Goal: Book appointment/travel/reservation

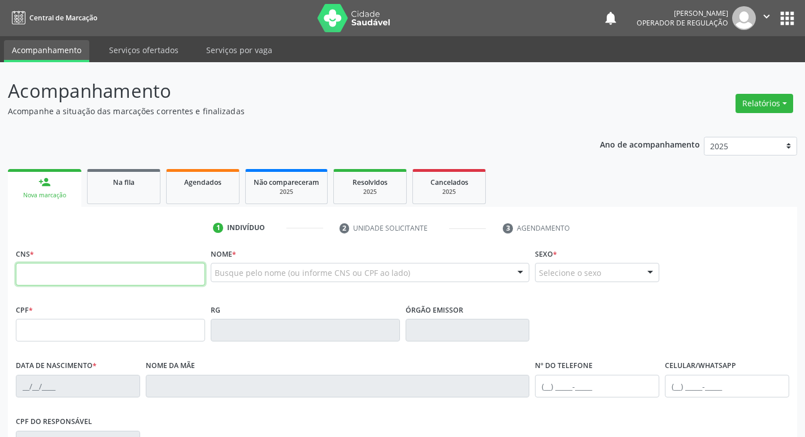
click at [69, 282] on input "text" at bounding box center [110, 274] width 189 height 23
type input "706 9051 7067 6935"
type input "129.972.354-30"
type input "[DATE]"
type input "[PERSON_NAME]"
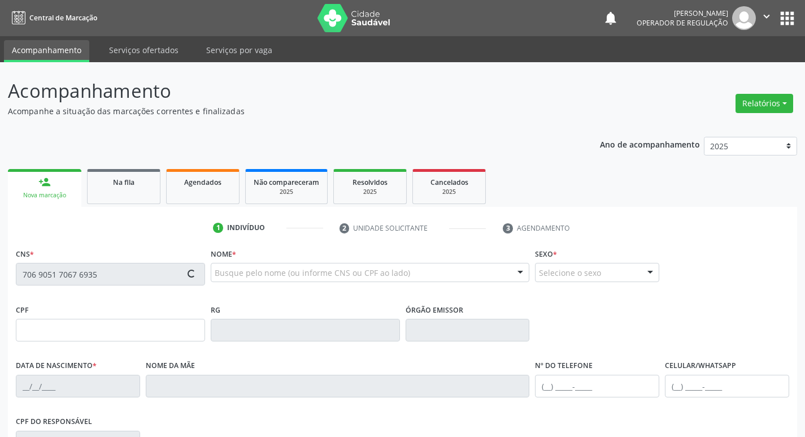
type input "[PHONE_NUMBER]"
type input "025.516.414-97"
type input "91"
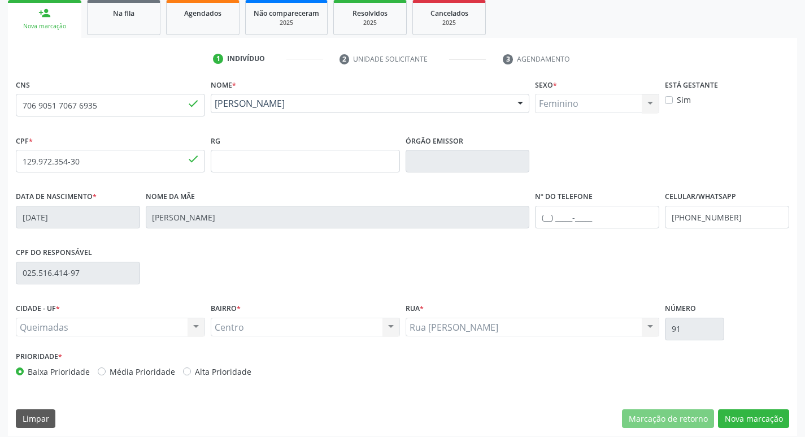
scroll to position [169, 0]
click at [747, 421] on button "Nova marcação" at bounding box center [753, 417] width 71 height 19
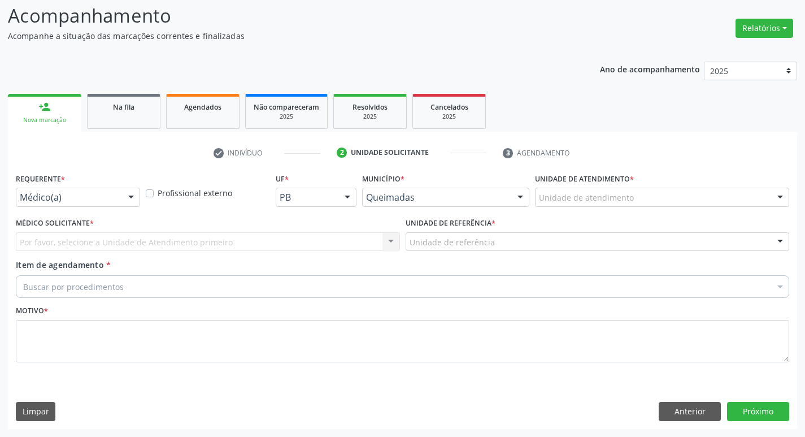
scroll to position [75, 0]
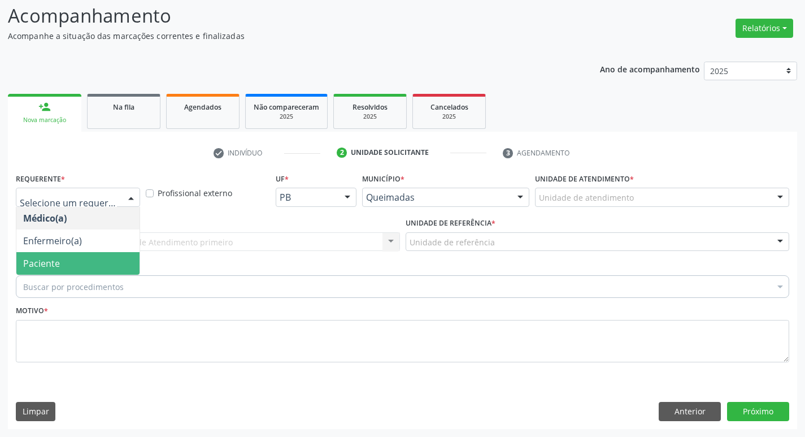
click at [94, 259] on span "Paciente" at bounding box center [77, 263] width 123 height 23
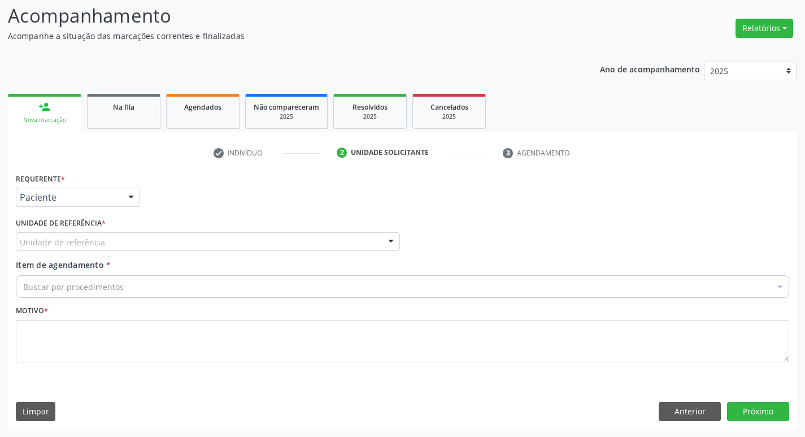
click at [102, 250] on div "Unidade de referência" at bounding box center [208, 241] width 384 height 19
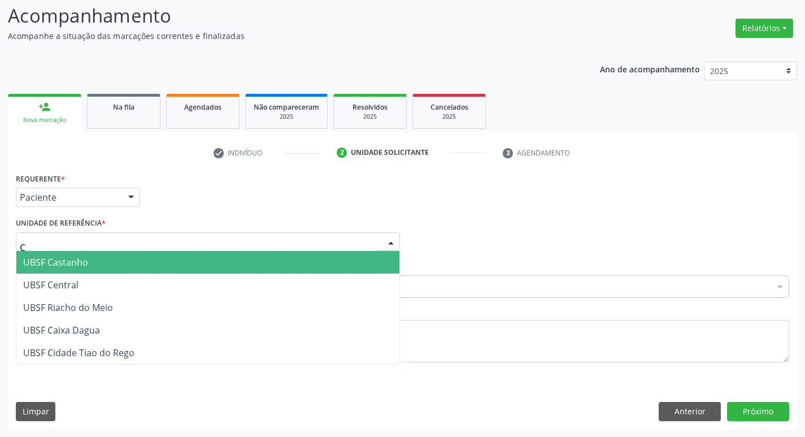
type input "CE"
click at [106, 268] on span "UBSF Central" at bounding box center [207, 262] width 383 height 23
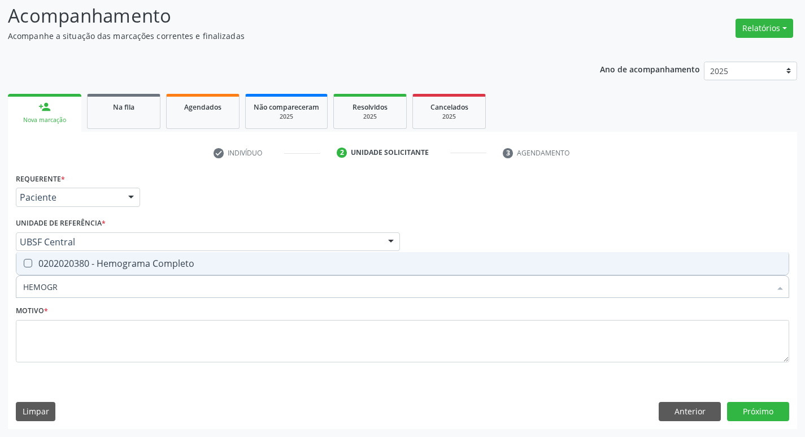
type input "HEMOGRA"
click at [105, 265] on div "0202020380 - Hemograma Completo" at bounding box center [402, 263] width 759 height 9
checkbox Completo "true"
type input "H"
checkbox Completo "false"
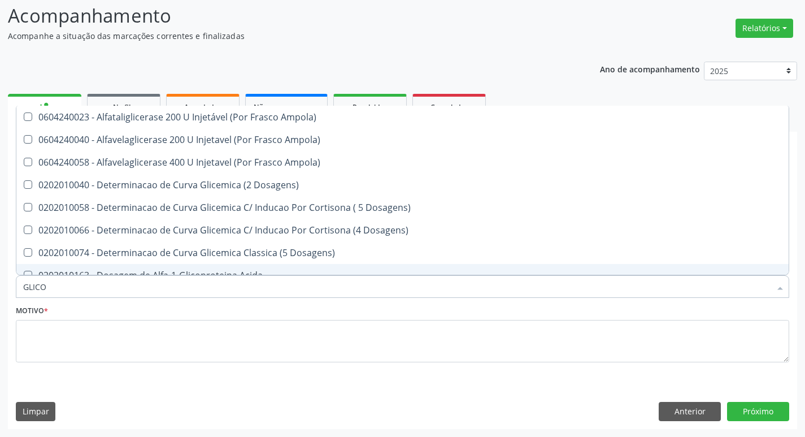
type input "GLICOS"
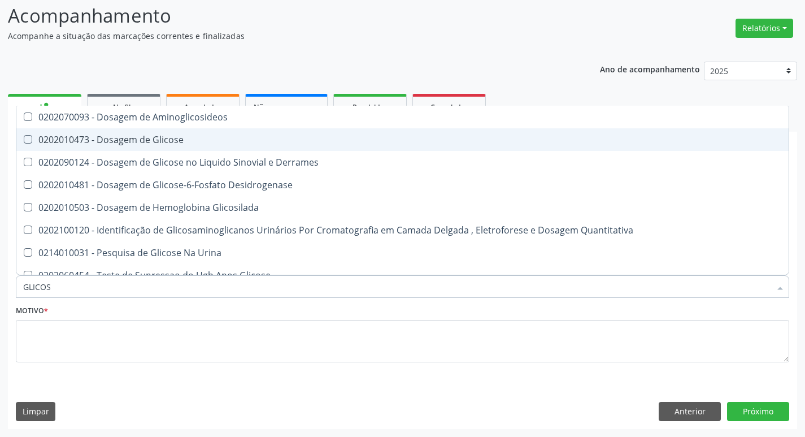
click at [195, 137] on div "0202010473 - Dosagem de Glicose" at bounding box center [402, 139] width 759 height 9
checkbox Glicose "true"
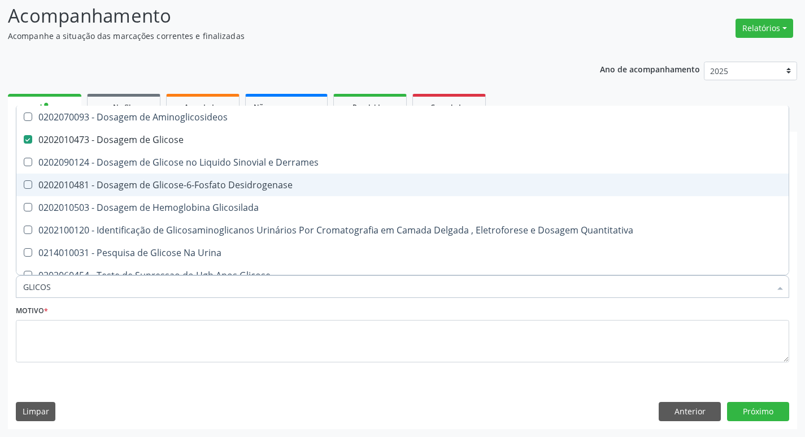
click at [206, 205] on div "0202010503 - Dosagem de Hemoglobina Glicosilada" at bounding box center [402, 207] width 759 height 9
checkbox Glicosilada "true"
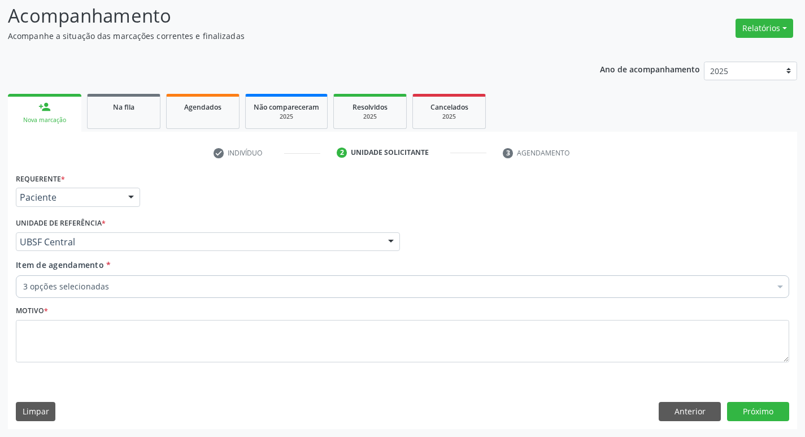
checkbox Glicose "true"
checkbox Glicosilada "true"
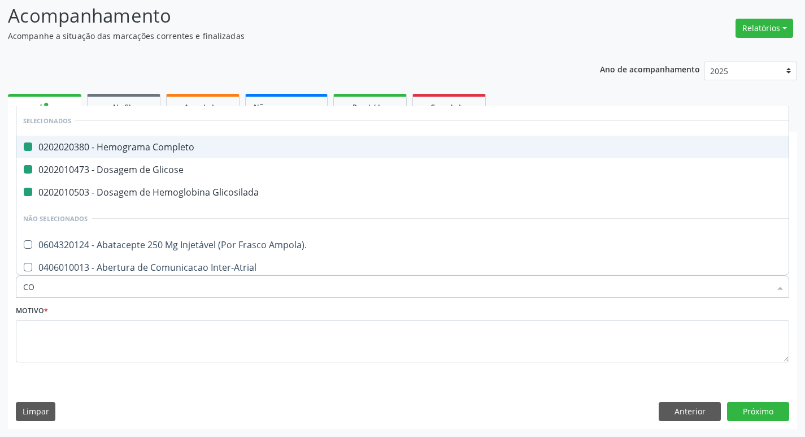
type input "COL"
checkbox Completo "false"
checkbox Glicose "false"
checkbox Glicosilada "false"
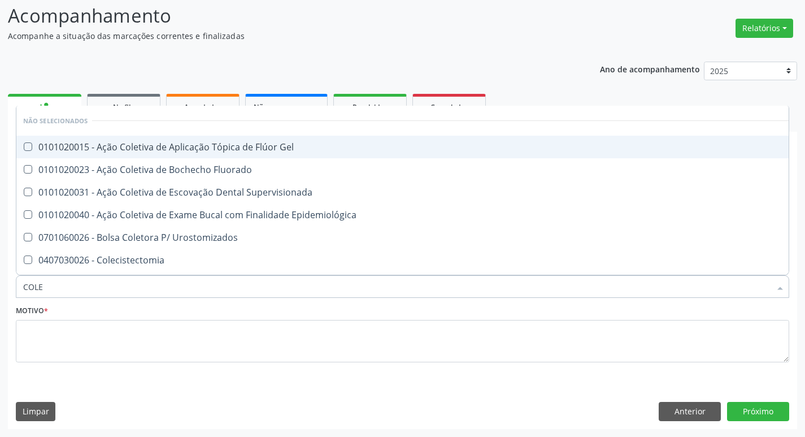
type input "COLES"
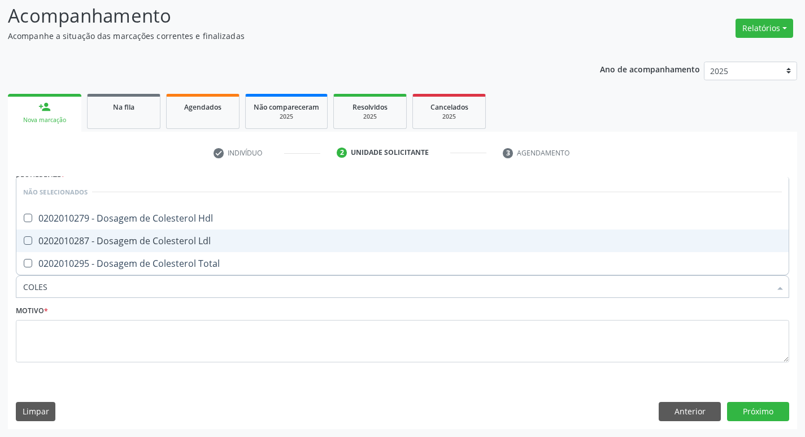
click at [197, 237] on div "0202010287 - Dosagem de Colesterol Ldl" at bounding box center [402, 240] width 759 height 9
checkbox Ldl "true"
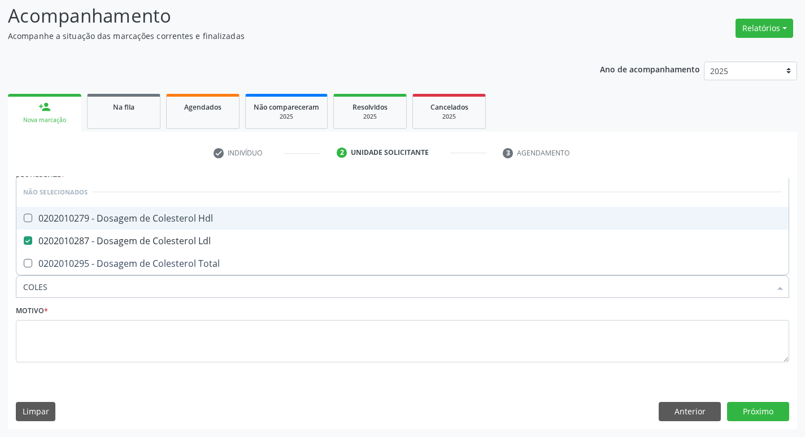
click at [202, 224] on span "0202010279 - Dosagem de Colesterol Hdl" at bounding box center [402, 218] width 772 height 23
checkbox Hdl "true"
type input "COLE"
checkbox Hdl "false"
checkbox Ldl "false"
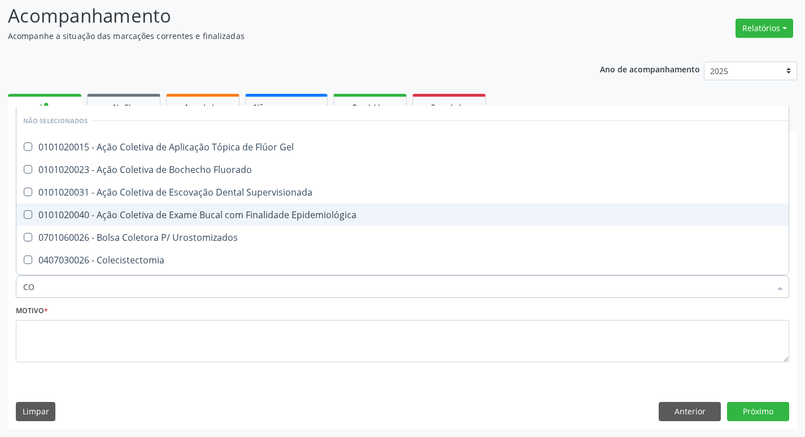
type input "C"
checkbox Gel "true"
checkbox Fluorado "true"
checkbox Supervisionada "true"
checkbox Hdl "false"
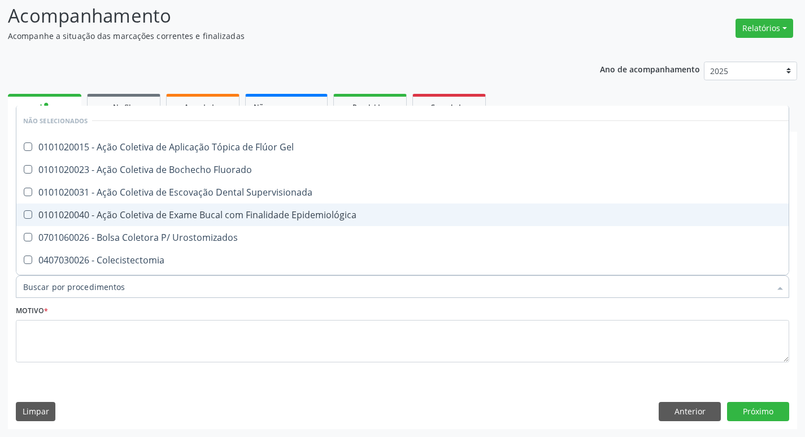
checkbox Ldl "false"
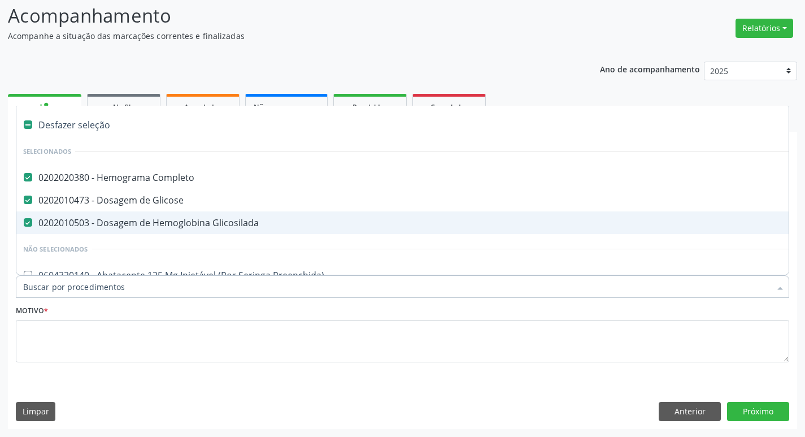
type input "T"
checkbox Glicosilada "false"
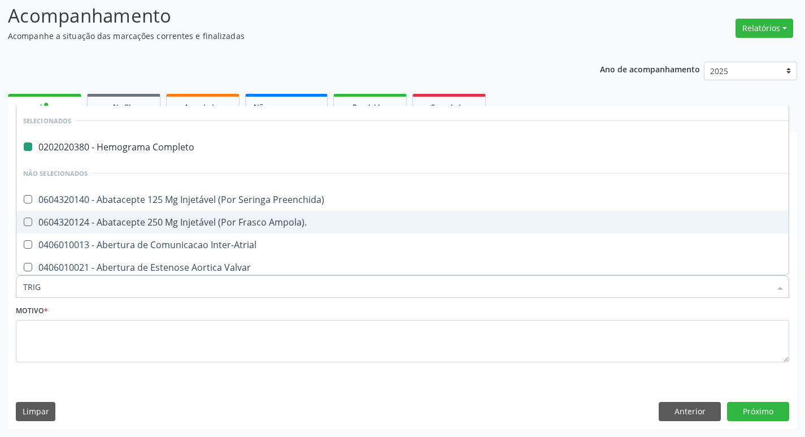
type input "TRIGL"
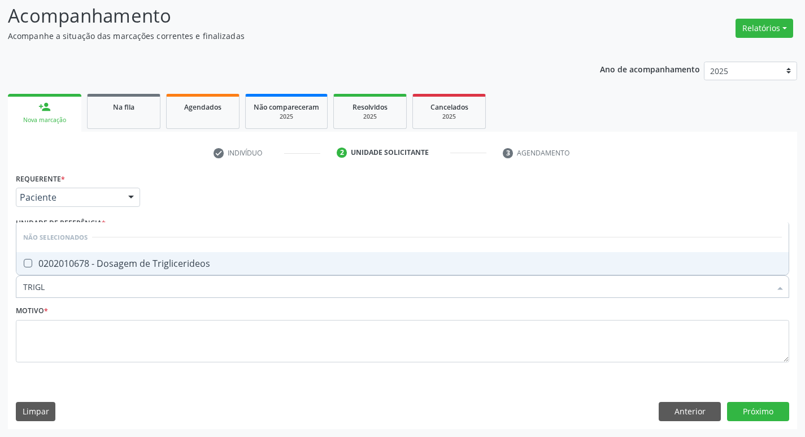
click at [194, 259] on div "0202010678 - Dosagem de Triglicerideos" at bounding box center [402, 263] width 759 height 9
checkbox Triglicerideos "true"
type input "TRIG"
checkbox Triglicerideos "false"
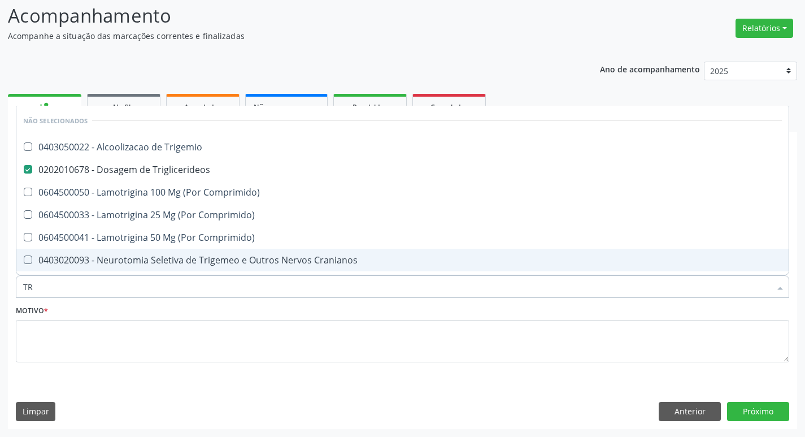
type input "T"
checkbox Trigemio "true"
checkbox Comprimido\) "true"
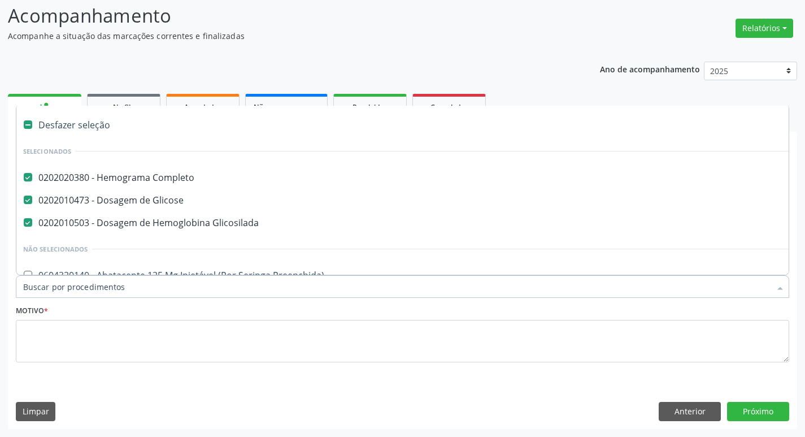
type input "T"
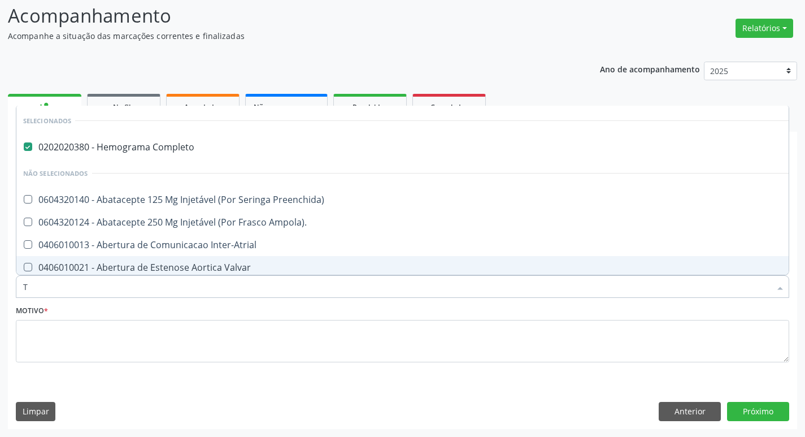
checkbox Preenchida\) "false"
type input "TG"
checkbox Completo "false"
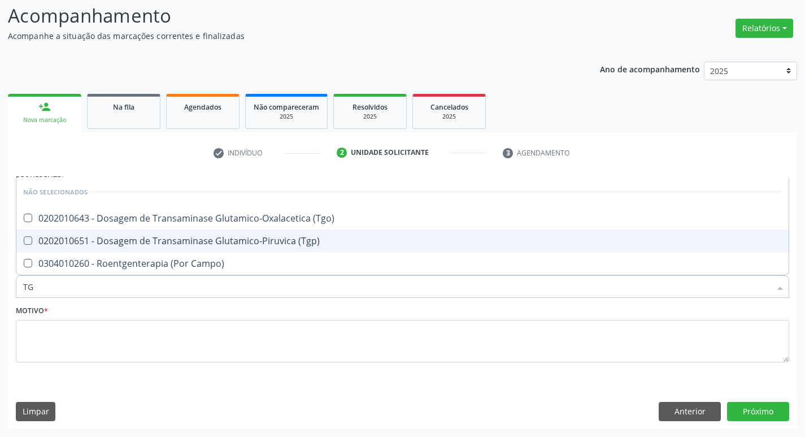
click at [197, 237] on div "0202010651 - Dosagem de Transaminase Glutamico-Piruvica (Tgp)" at bounding box center [402, 240] width 759 height 9
checkbox \(Tgp\) "true"
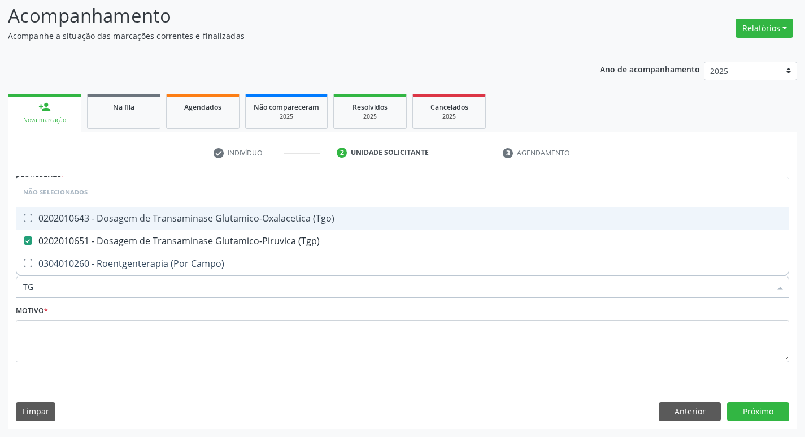
click at [202, 214] on div "0202010643 - Dosagem de Transaminase Glutamico-Oxalacetica (Tgo)" at bounding box center [402, 218] width 759 height 9
checkbox \(Tgo\) "true"
type input "T"
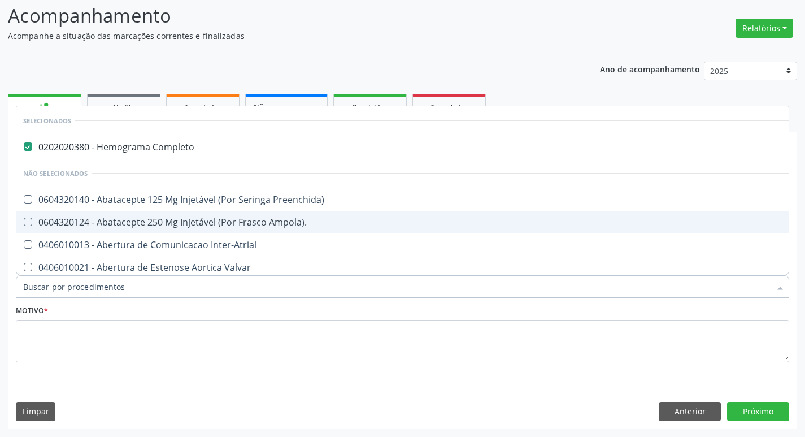
checkbox Preenchida\) "true"
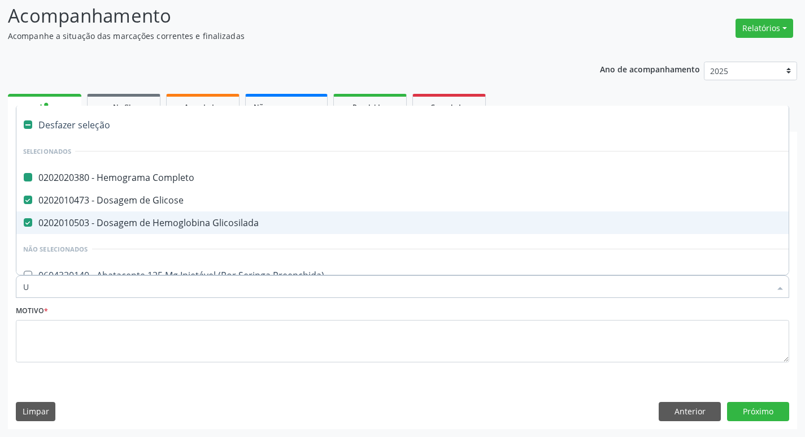
type input "UR"
checkbox Completo "false"
checkbox Glicosilada "false"
checkbox Glicose "false"
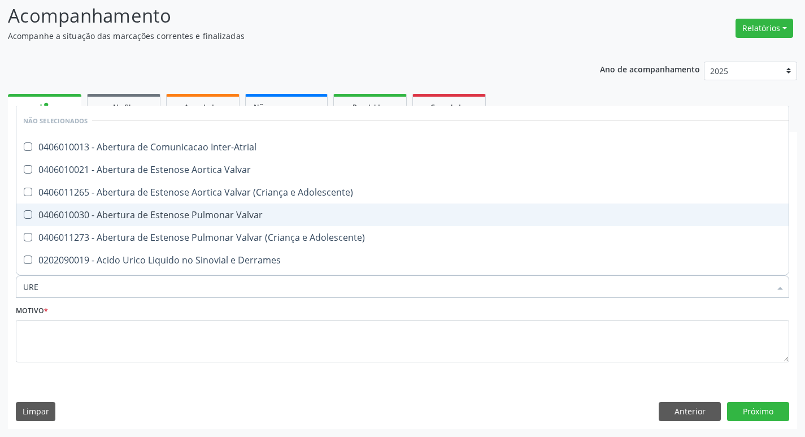
type input "UREI"
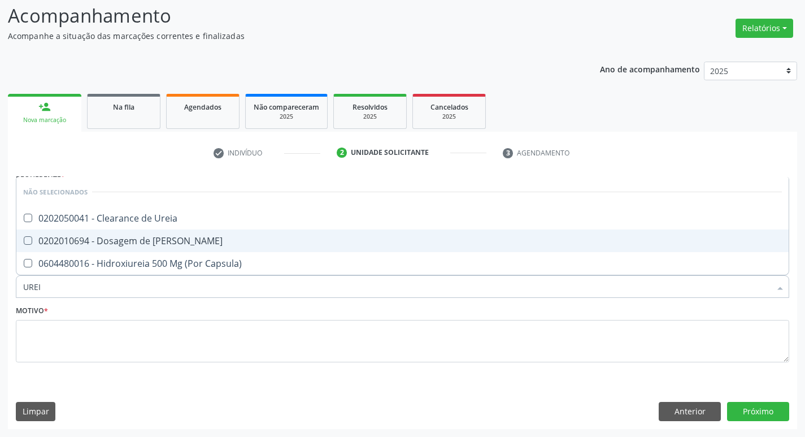
click at [190, 237] on div "0202010694 - Dosagem de [PERSON_NAME]" at bounding box center [402, 240] width 759 height 9
checkbox Ureia "true"
type input "URE"
checkbox Ureia "false"
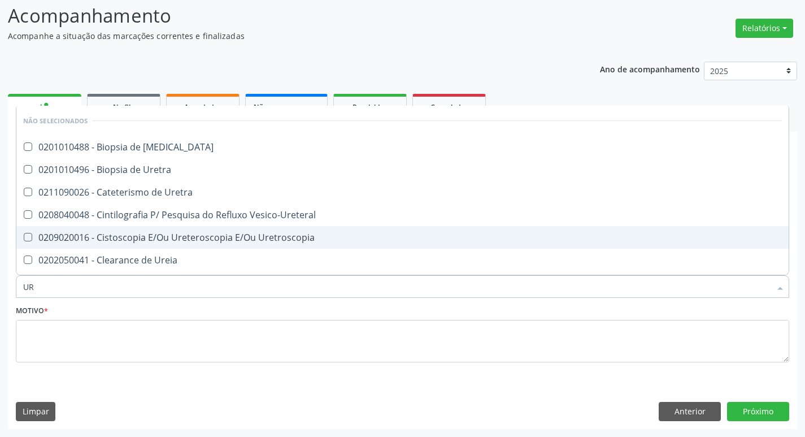
type input "U"
checkbox Ureia "false"
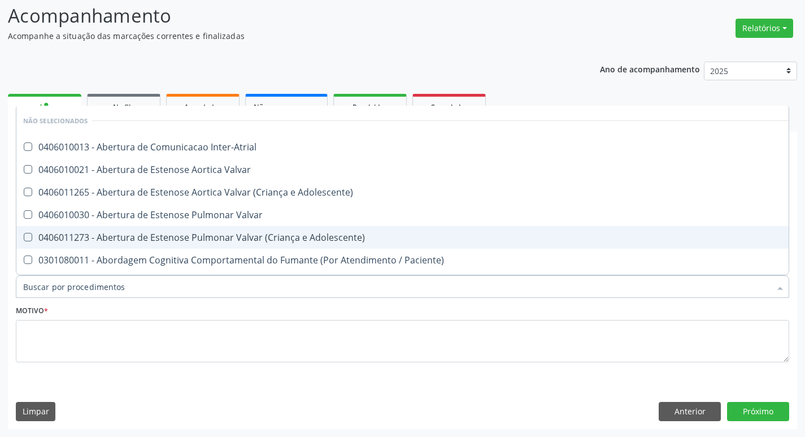
checkbox Inter-Atrial "true"
checkbox Adolescente\) "true"
checkbox Valvar "true"
checkbox \(Tgo\) "false"
checkbox \(Tgp\) "false"
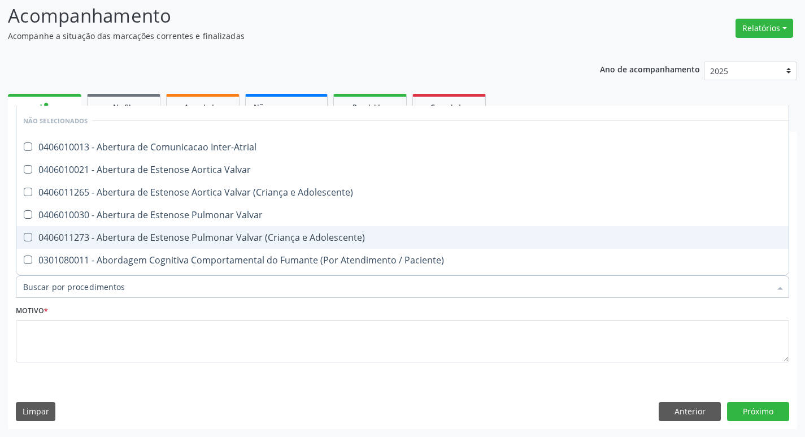
checkbox Ureia "false"
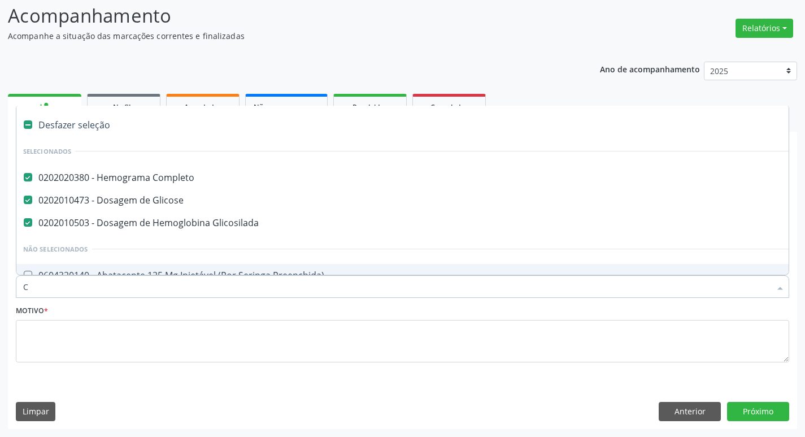
type input "CR"
checkbox Completo "false"
checkbox Glicosilada "false"
checkbox Glicose "false"
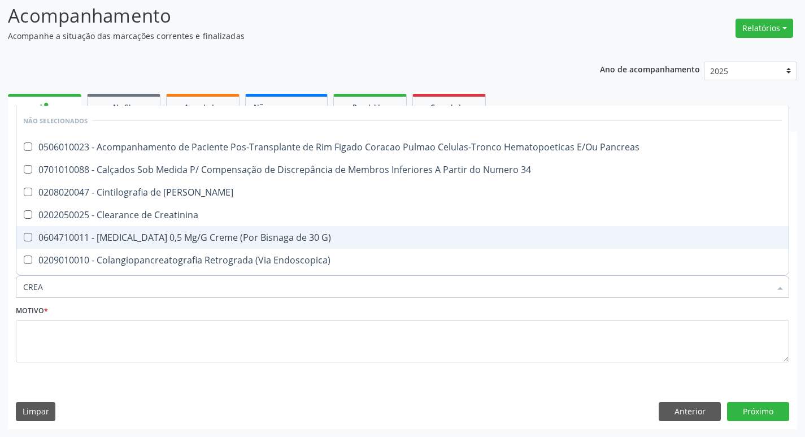
type input "CREAT"
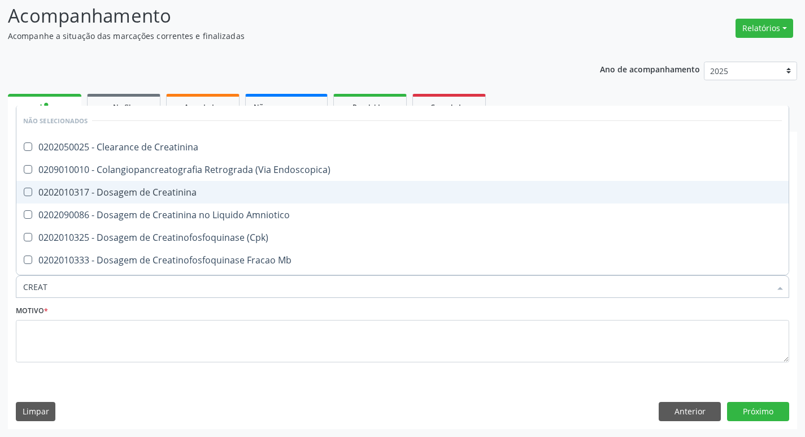
click at [193, 199] on span "0202010317 - Dosagem de Creatinina" at bounding box center [402, 192] width 772 height 23
checkbox Creatinina "true"
type input "CREA"
checkbox Creatinina "false"
checkbox \(Cpk\) "true"
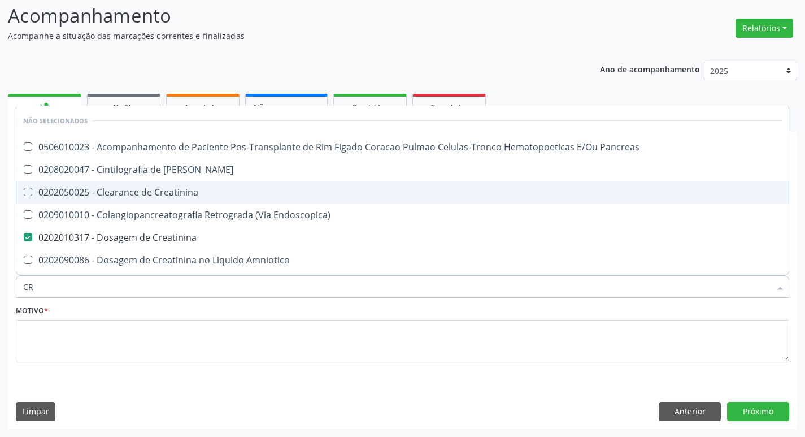
type input "C"
checkbox Pancreas "true"
checkbox Creatinina "true"
checkbox Pancreas "true"
checkbox Creatinina "false"
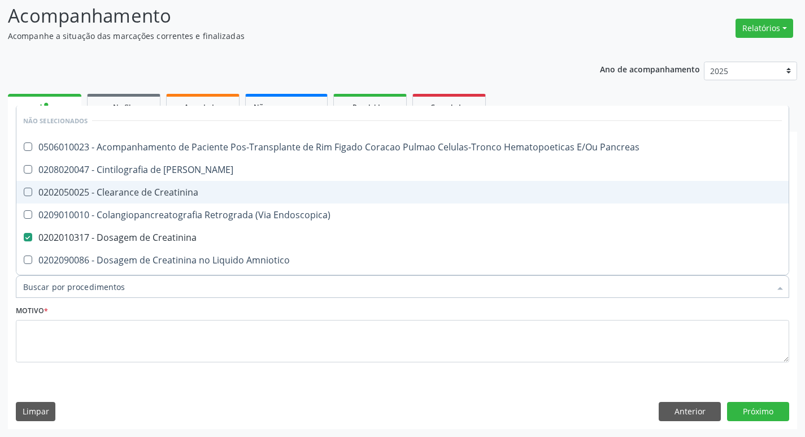
checkbox Oncologia "false"
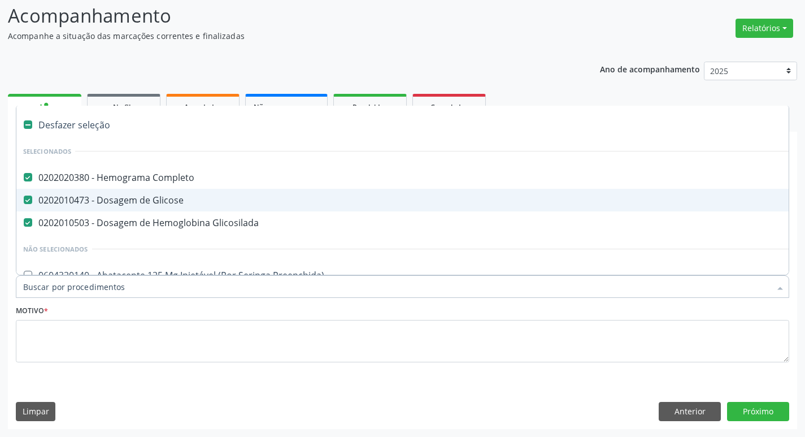
type input "T"
checkbox Glicosilada "false"
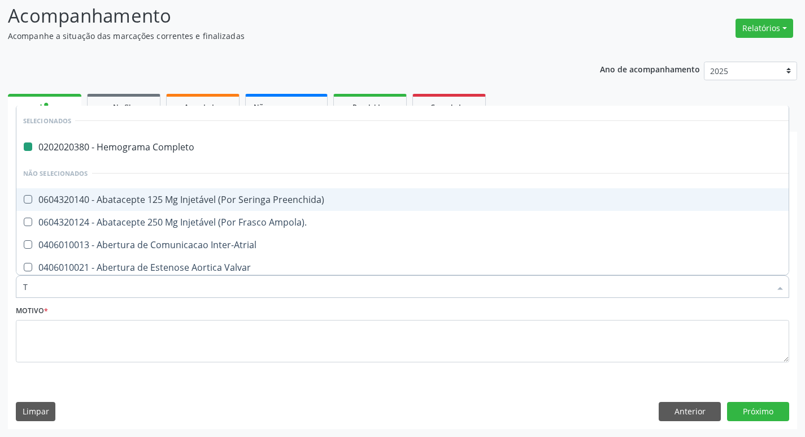
type input "TS"
checkbox Completo "false"
type input "TSH"
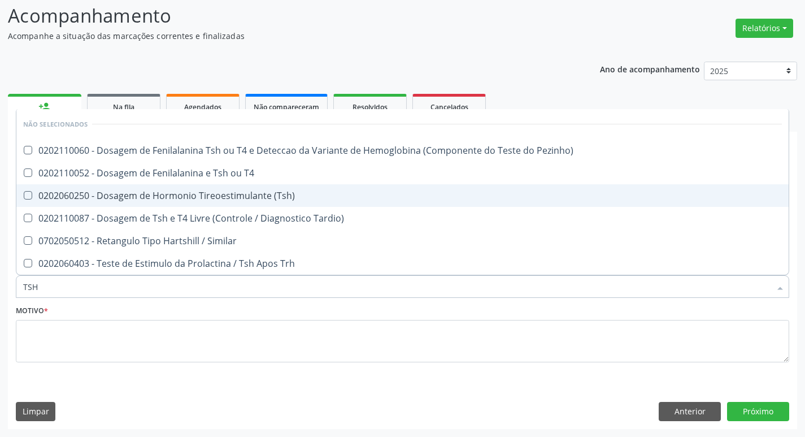
click at [194, 203] on span "0202060250 - Dosagem de Hormonio Tireoestimulante (Tsh)" at bounding box center [402, 195] width 772 height 23
checkbox \(Tsh\) "true"
type input "TS"
checkbox \(Tsh\) "false"
checkbox Tardio\) "true"
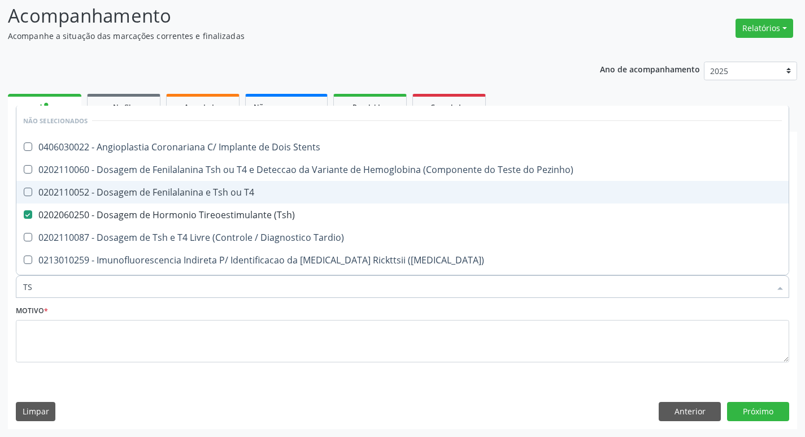
type input "T"
checkbox Stents "true"
checkbox \(Tsh\) "false"
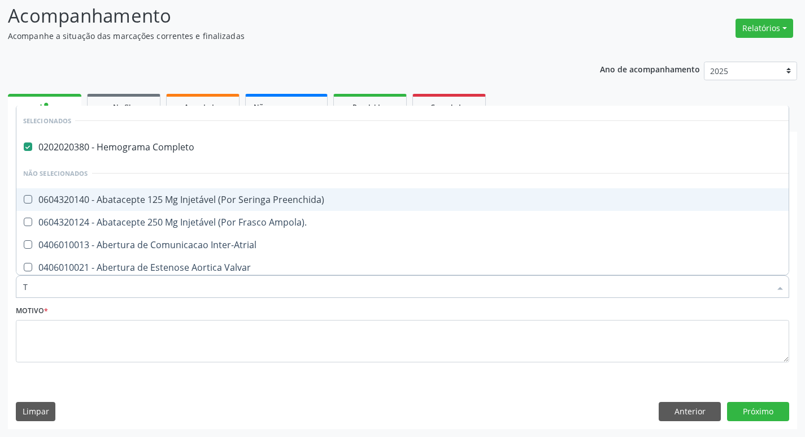
type input "T4"
checkbox Completo "false"
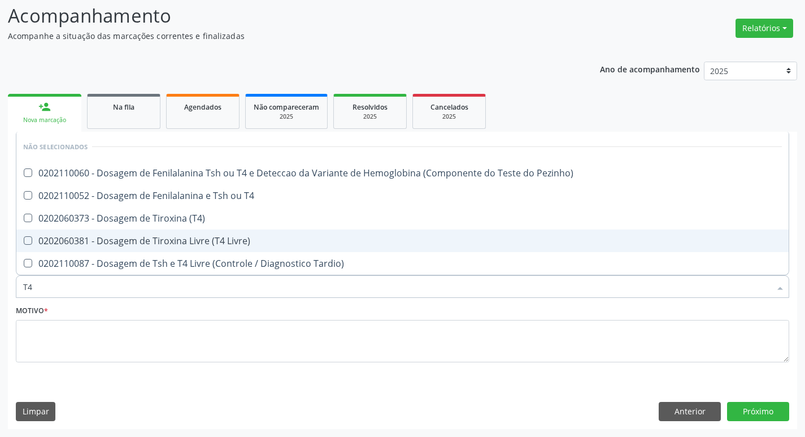
click at [194, 239] on div "0202060381 - Dosagem de Tiroxina Livre (T4 Livre)" at bounding box center [402, 240] width 759 height 9
checkbox Livre\) "true"
type input "T"
checkbox Pezinho\) "true"
checkbox Livre\) "false"
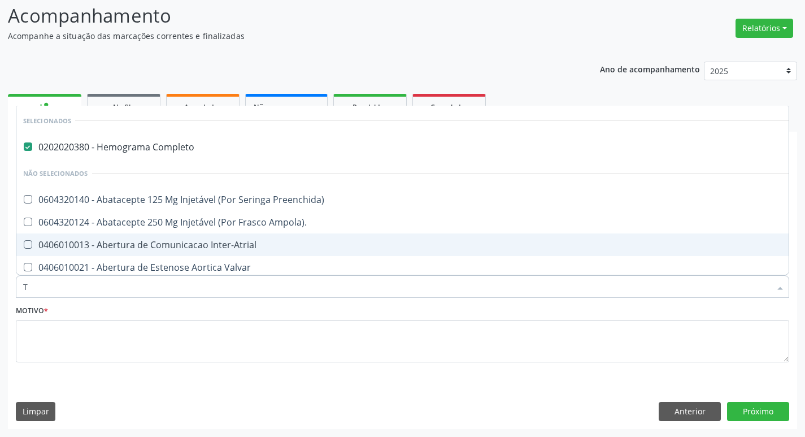
type input "[MEDICAL_DATA]"
checkbox Completo "false"
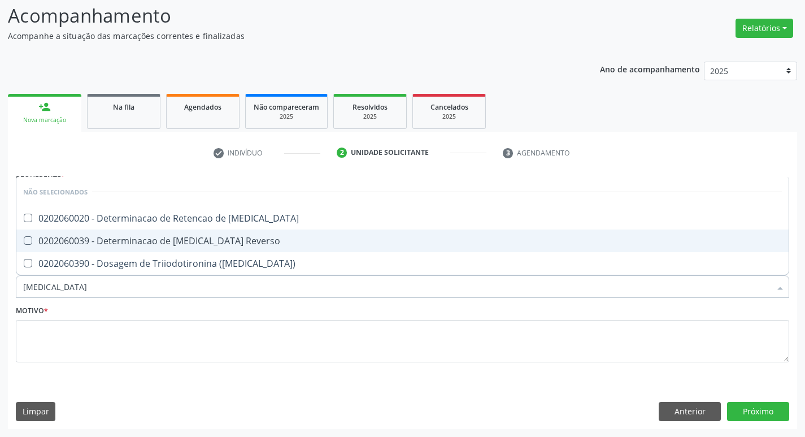
click at [194, 239] on div "0202060039 - Determinacao de [MEDICAL_DATA] Reverso" at bounding box center [402, 240] width 759 height 9
checkbox Reverso "true"
type input "T"
checkbox T3 "true"
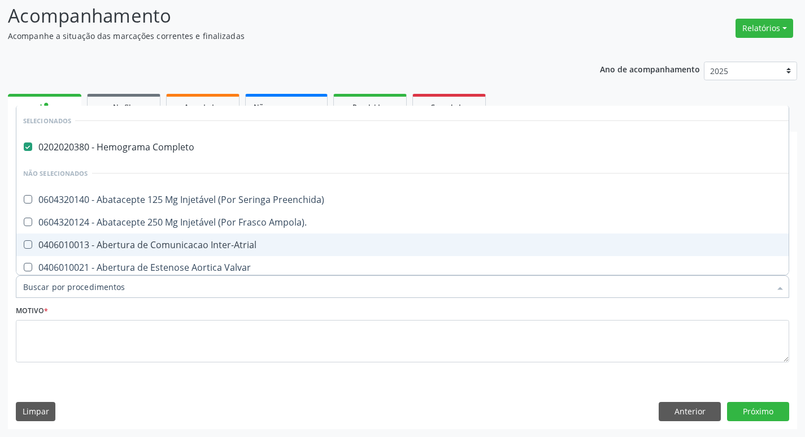
type input "V"
checkbox Completo "false"
checkbox Preenchida\) "false"
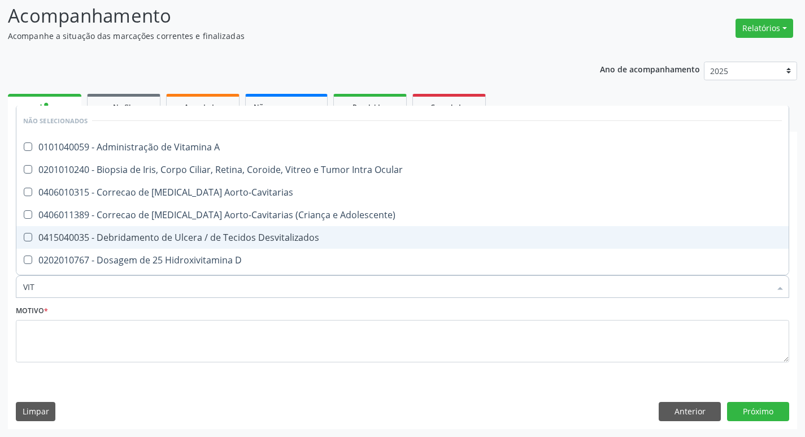
type input "VITA"
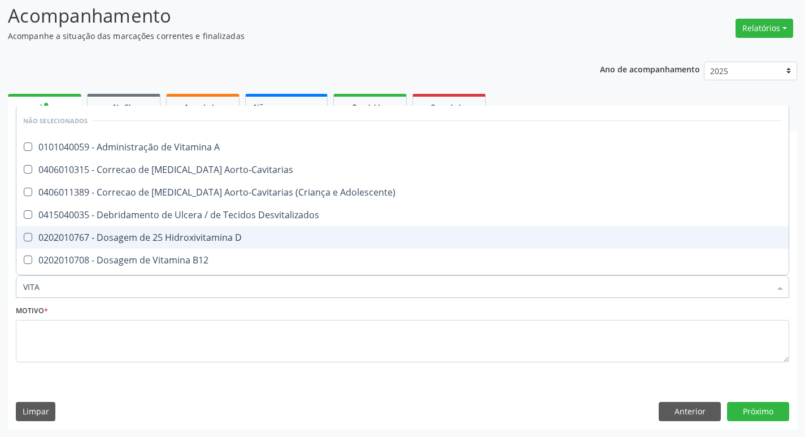
click at [194, 239] on div "0202010767 - Dosagem de 25 Hidroxivitamina D" at bounding box center [402, 237] width 759 height 9
checkbox D "true"
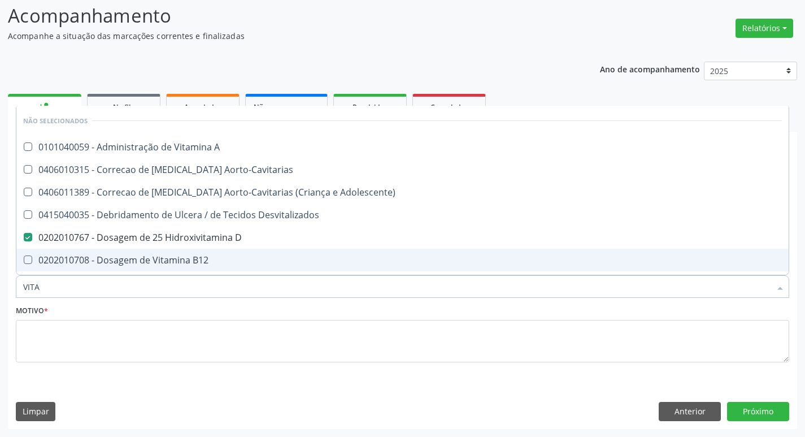
click at [193, 259] on div "0202010708 - Dosagem de Vitamina B12" at bounding box center [402, 259] width 759 height 9
checkbox B12 "true"
type input "VIT"
checkbox D "false"
checkbox Cateterismo "true"
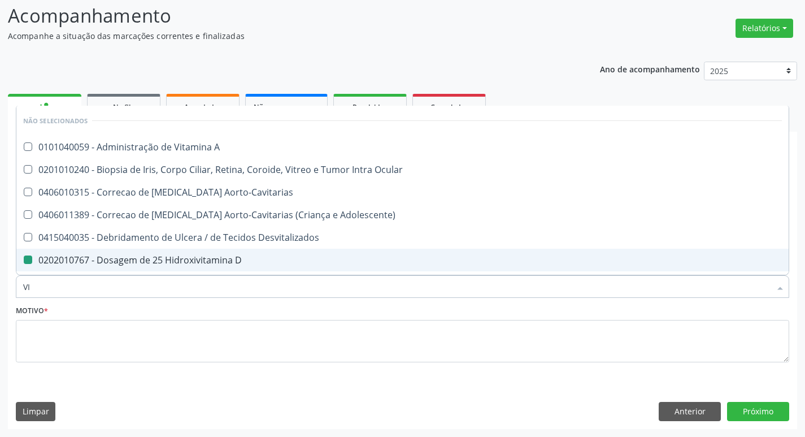
type input "V"
checkbox A "true"
checkbox Aorto-Cavitarias "true"
checkbox D "false"
checkbox B12 "false"
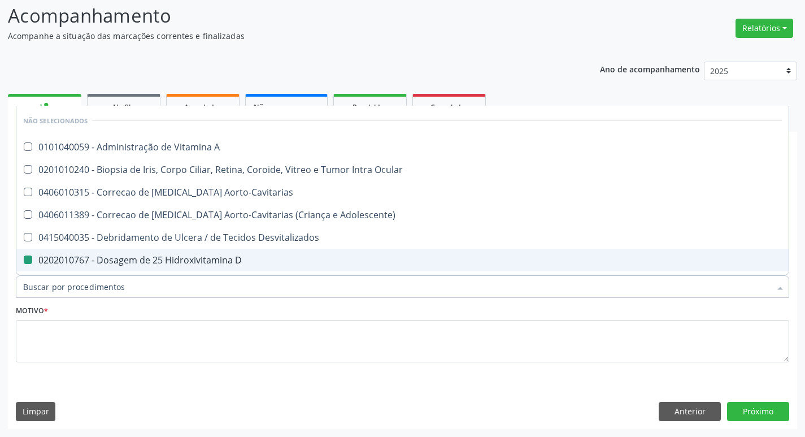
checkbox Ocular "true"
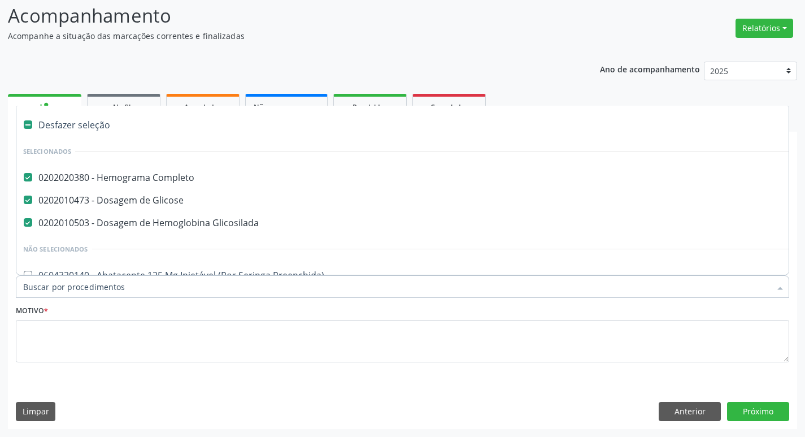
type input "P"
checkbox Glicosilada "false"
type input "PR"
checkbox Completo "false"
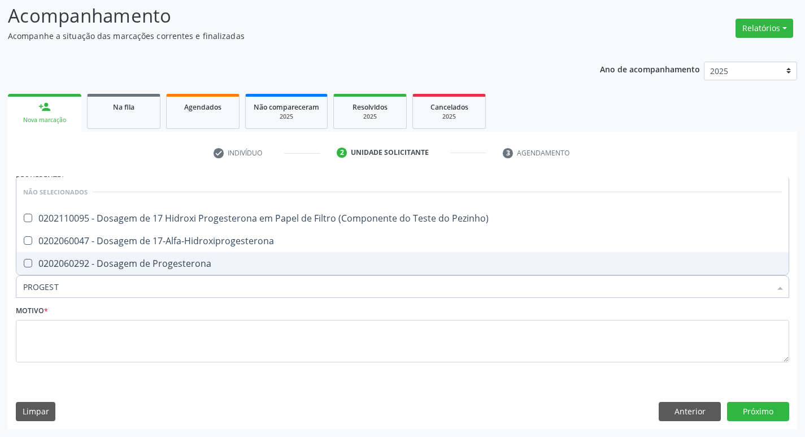
type input "PROGESTE"
click at [193, 259] on div "0202060292 - Dosagem de Progesterona" at bounding box center [402, 263] width 759 height 9
checkbox Progesterona "true"
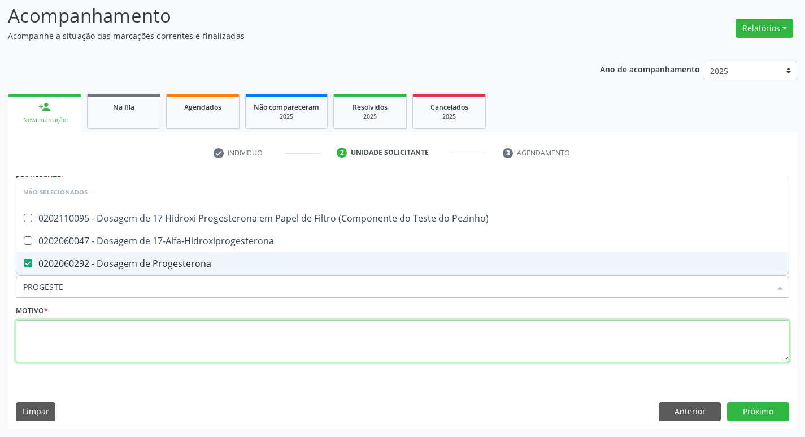
click at [200, 328] on textarea at bounding box center [402, 341] width 773 height 43
checkbox Pezinho\) "true"
checkbox 17-Alfa-Hidroxiprogesterona "true"
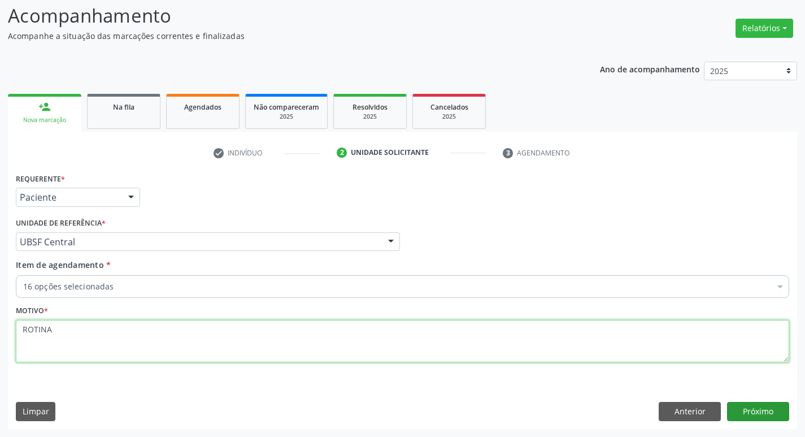
type textarea "ROTINA"
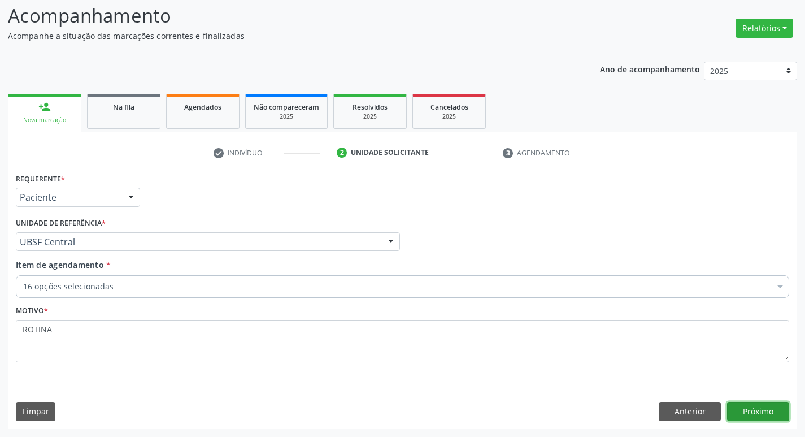
click at [733, 408] on button "Próximo" at bounding box center [758, 411] width 62 height 19
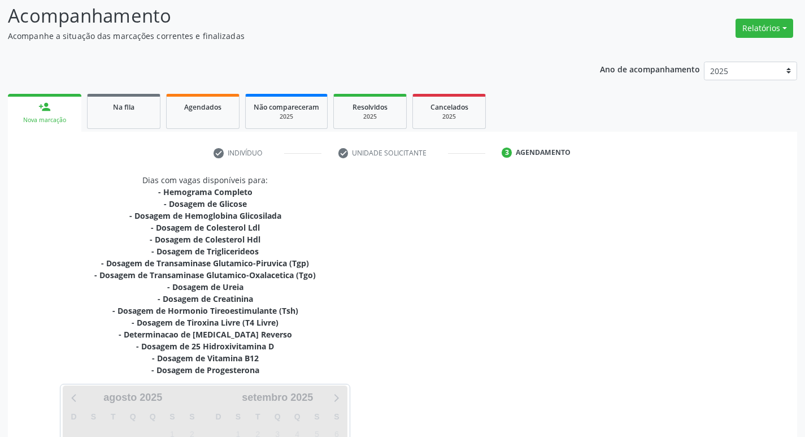
scroll to position [233, 0]
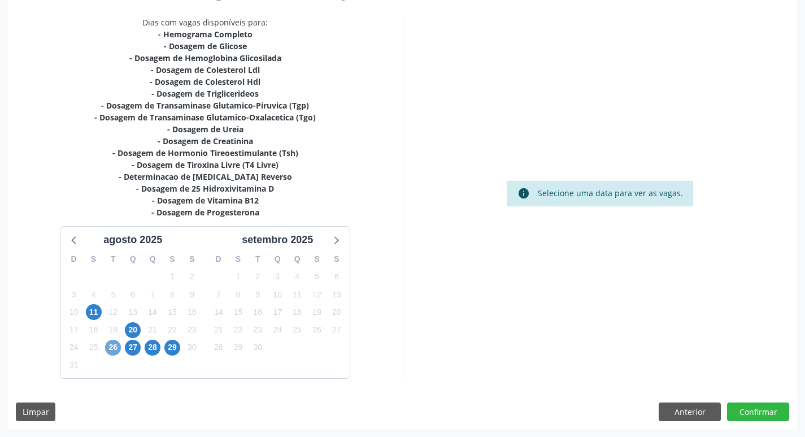
click at [108, 349] on span "26" at bounding box center [113, 348] width 16 height 16
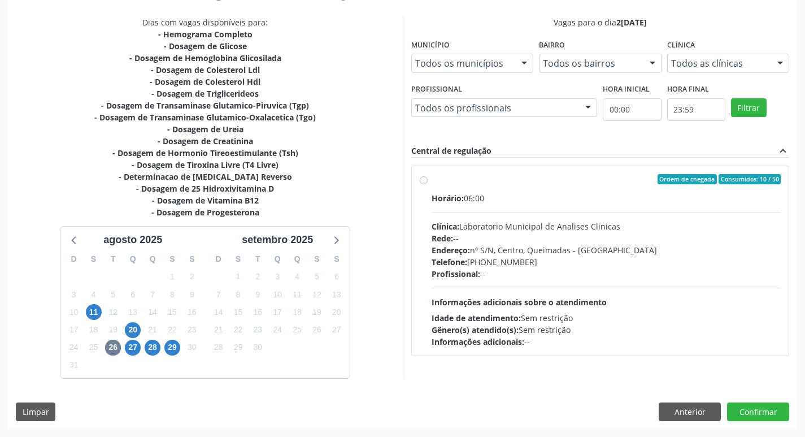
click at [590, 289] on div "Horário: 06:00 Clínica: Laboratorio Municipal de Analises Clinicas Rede: -- End…" at bounding box center [607, 269] width 350 height 155
click at [428, 184] on input "Ordem de chegada Consumidos: 10 / 50 Horário: 06:00 Clínica: Laboratorio Munici…" at bounding box center [424, 179] width 8 height 10
radio input "true"
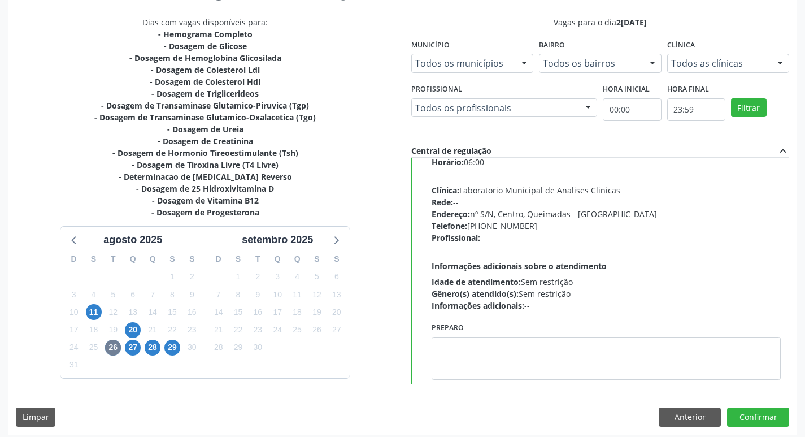
scroll to position [56, 0]
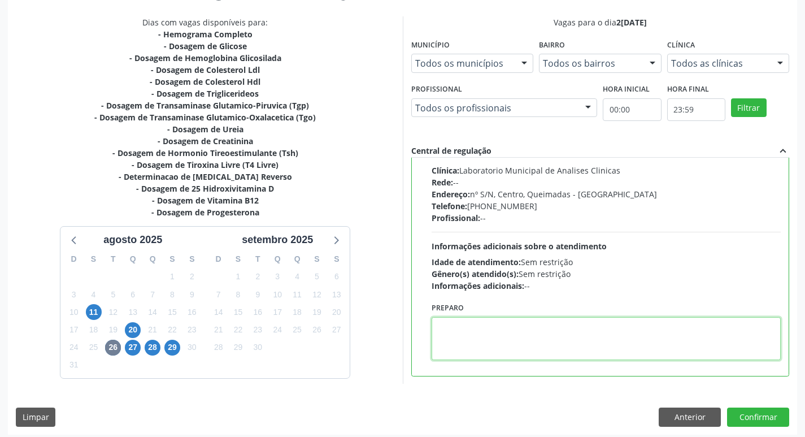
click at [487, 346] on textarea at bounding box center [607, 338] width 350 height 43
type textarea "IR EM [GEOGRAPHIC_DATA]"
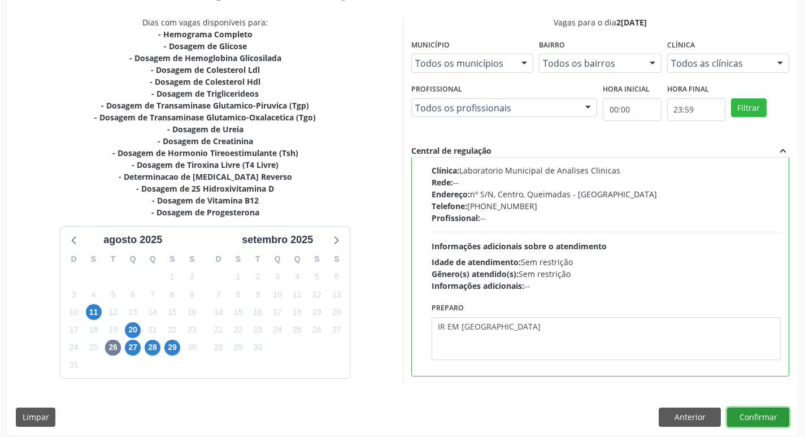
click at [746, 411] on button "Confirmar" at bounding box center [758, 416] width 62 height 19
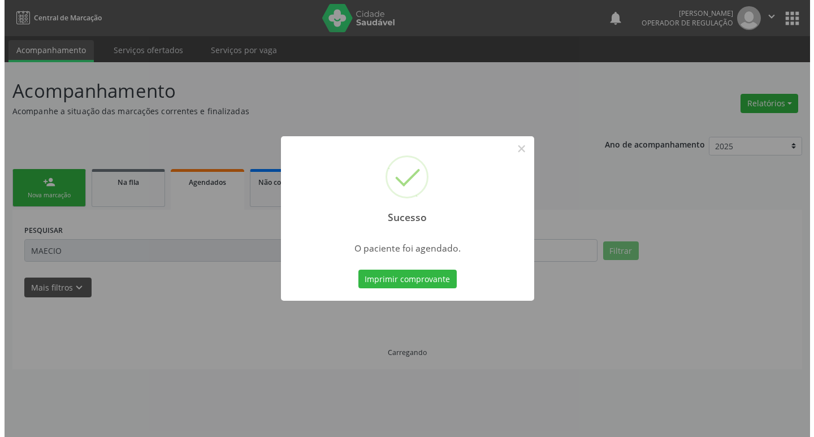
scroll to position [0, 0]
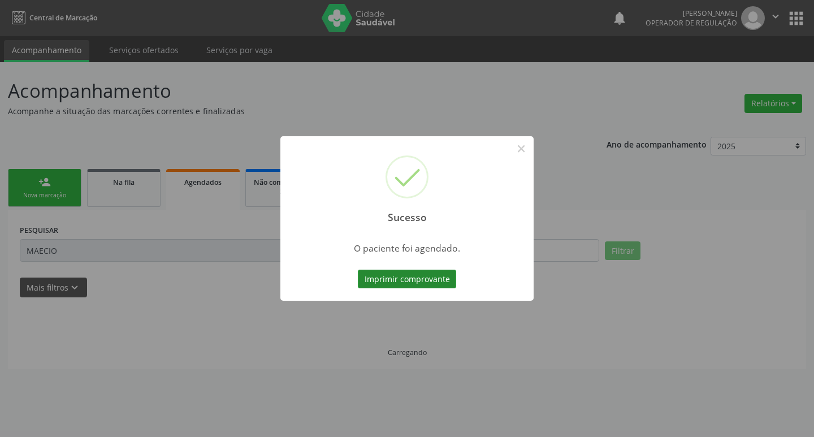
click at [441, 276] on button "Imprimir comprovante" at bounding box center [407, 278] width 98 height 19
